Goal: Task Accomplishment & Management: Use online tool/utility

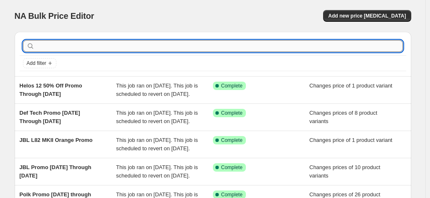
click at [71, 44] on input "text" at bounding box center [219, 46] width 367 height 12
type input "KLIPSCH"
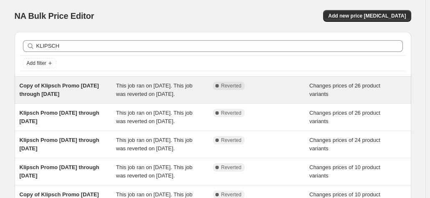
click at [69, 92] on div "Copy of Klipsch Promo 8-24-25 through 9-13-25" at bounding box center [68, 89] width 97 height 17
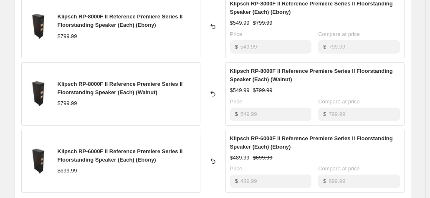
scroll to position [541, 0]
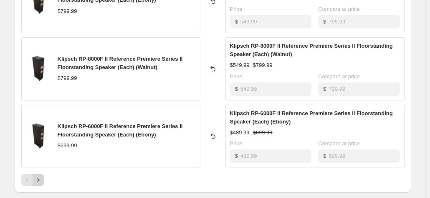
click at [43, 175] on icon "Next" at bounding box center [38, 179] width 8 height 8
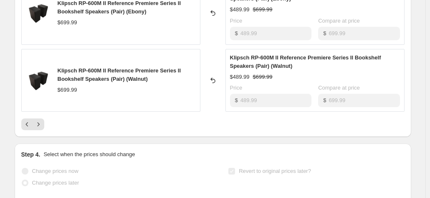
scroll to position [597, 0]
click at [41, 119] on icon "Next" at bounding box center [38, 123] width 8 height 8
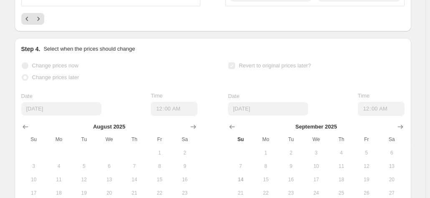
scroll to position [648, 0]
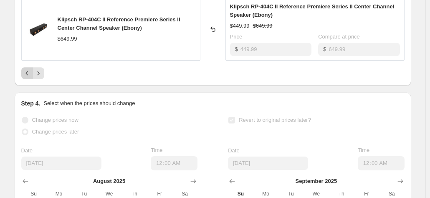
click at [25, 69] on icon "Previous" at bounding box center [27, 73] width 8 height 8
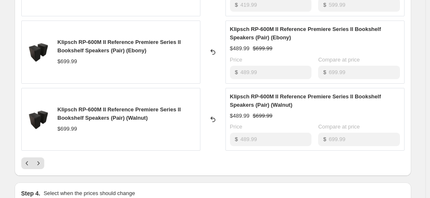
scroll to position [559, 0]
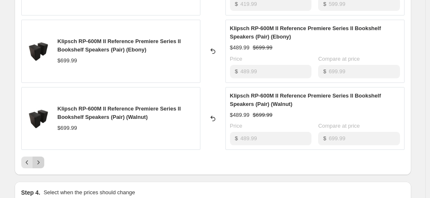
click at [43, 156] on button "Next" at bounding box center [39, 162] width 12 height 12
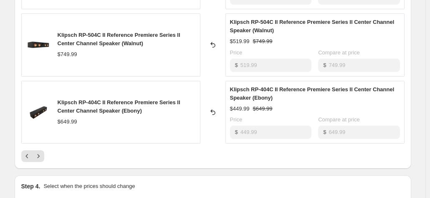
scroll to position [566, 0]
click at [41, 151] on icon "Next" at bounding box center [38, 155] width 8 height 8
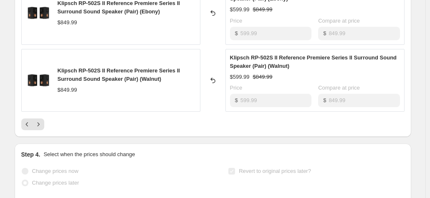
scroll to position [597, 0]
click at [43, 119] on icon "Next" at bounding box center [38, 123] width 8 height 8
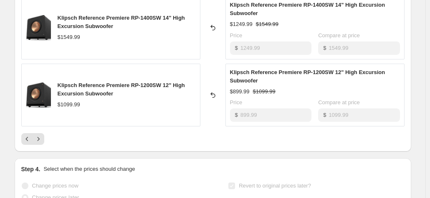
scroll to position [589, 0]
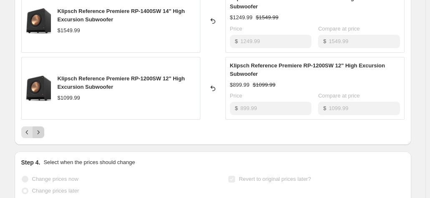
click at [40, 128] on icon "Next" at bounding box center [38, 132] width 8 height 8
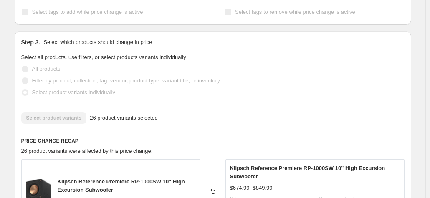
scroll to position [249, 0]
